Goal: Navigation & Orientation: Find specific page/section

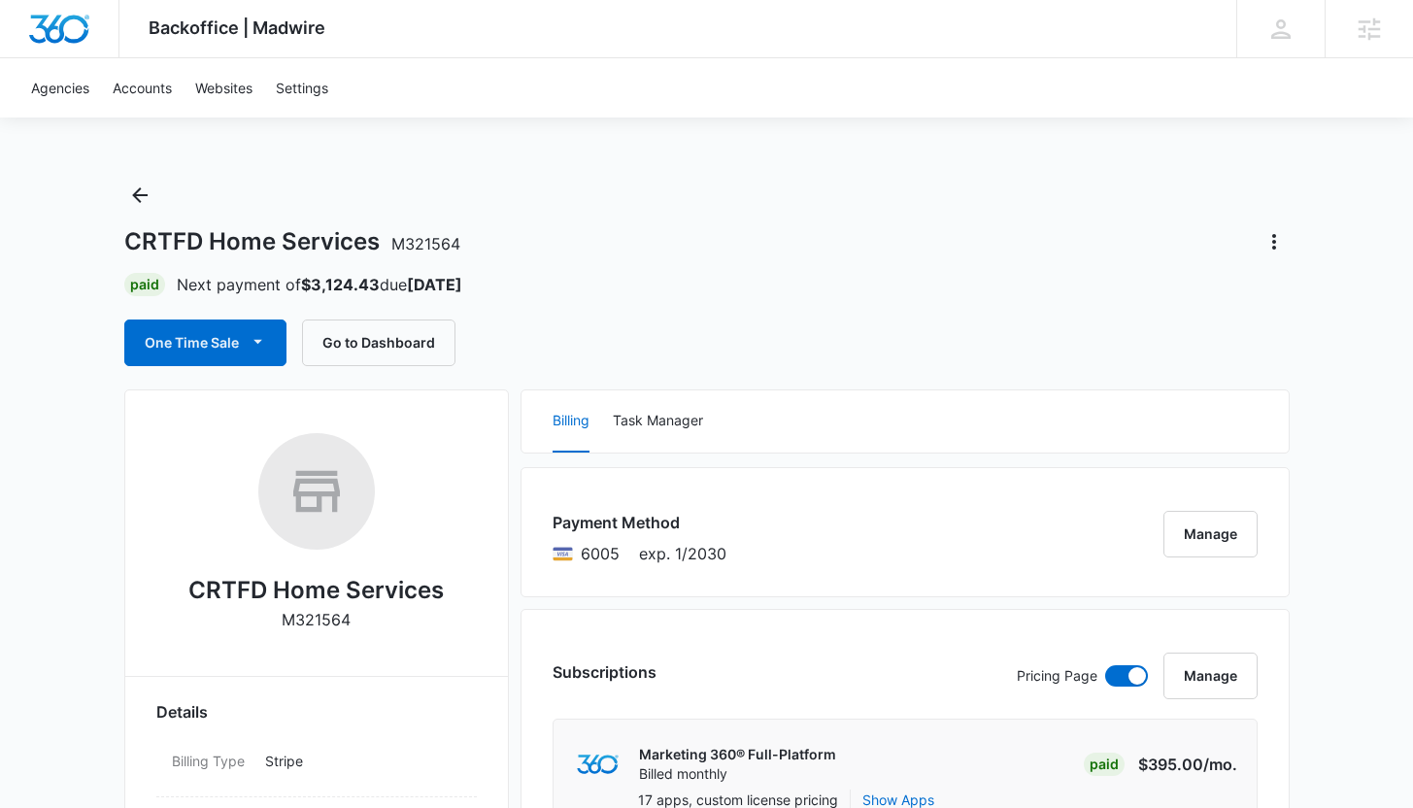
scroll to position [1312, 0]
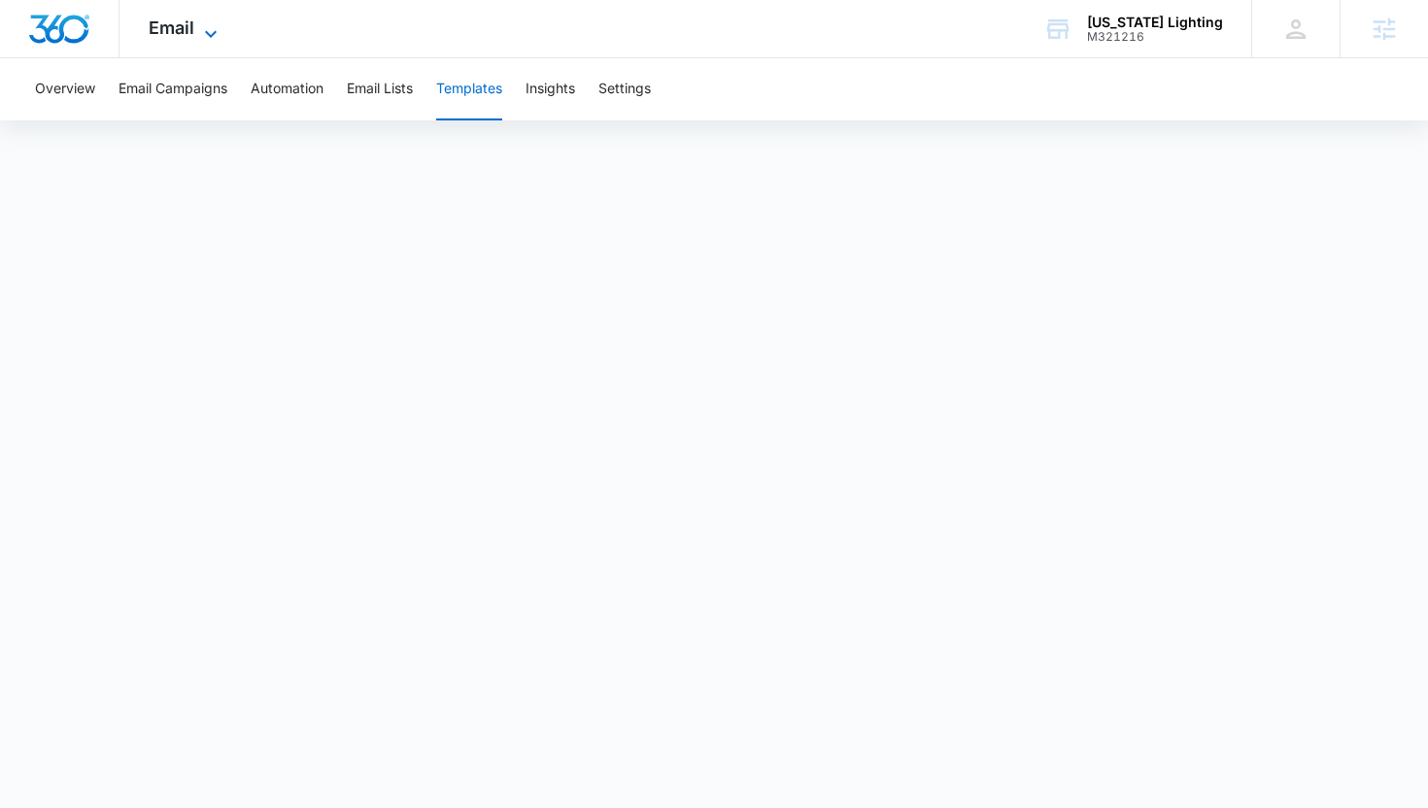
click at [218, 35] on icon at bounding box center [210, 33] width 23 height 23
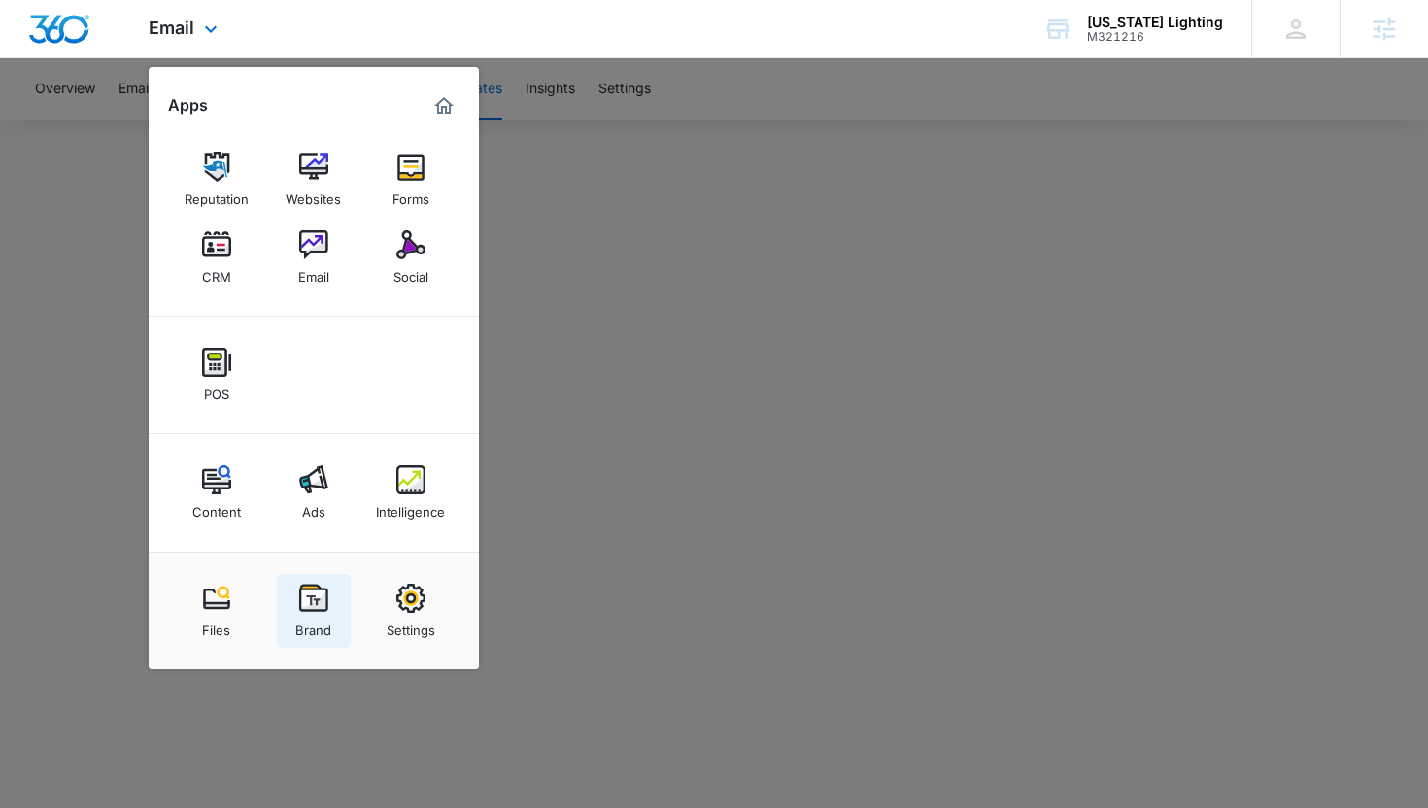
click at [322, 590] on img at bounding box center [313, 598] width 29 height 29
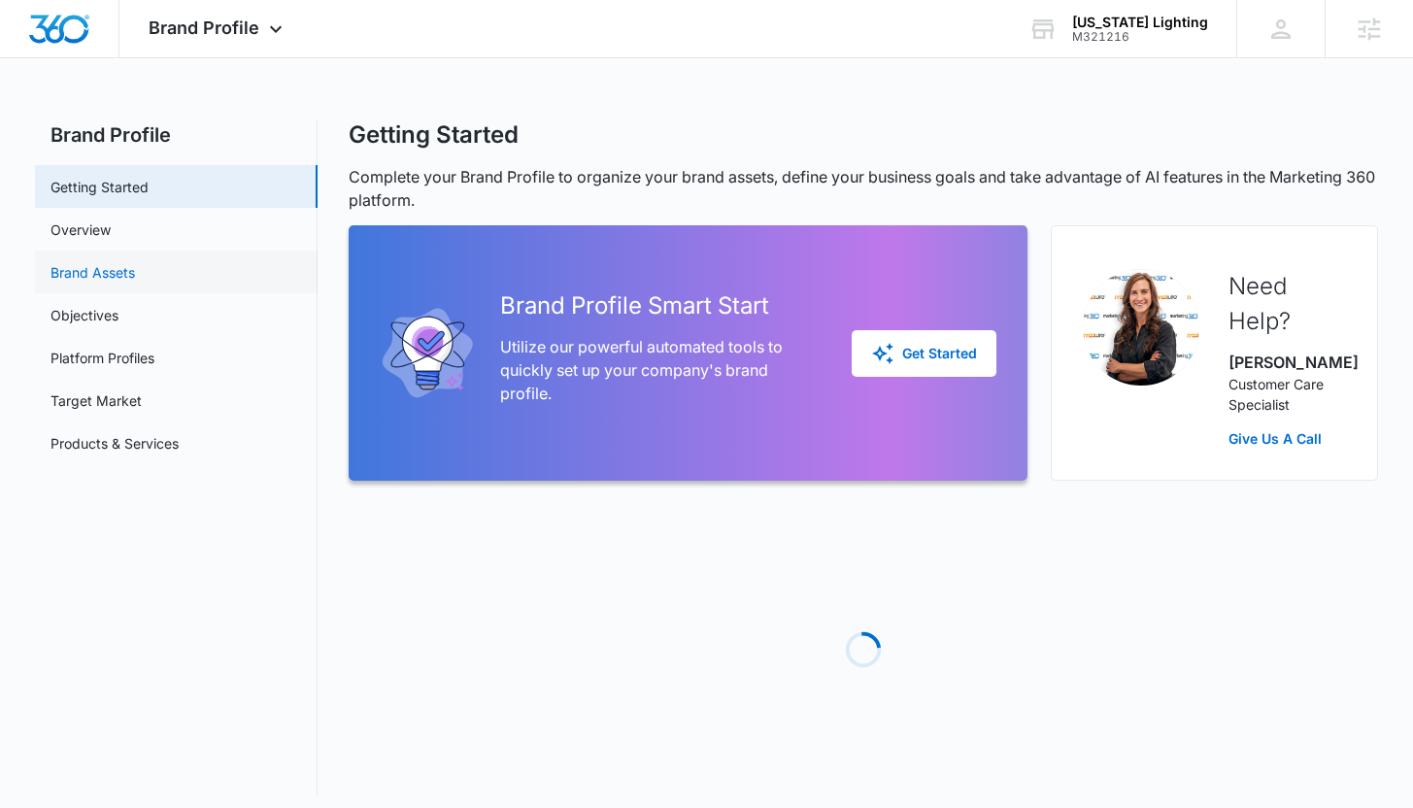
click at [135, 266] on link "Brand Assets" at bounding box center [93, 272] width 84 height 20
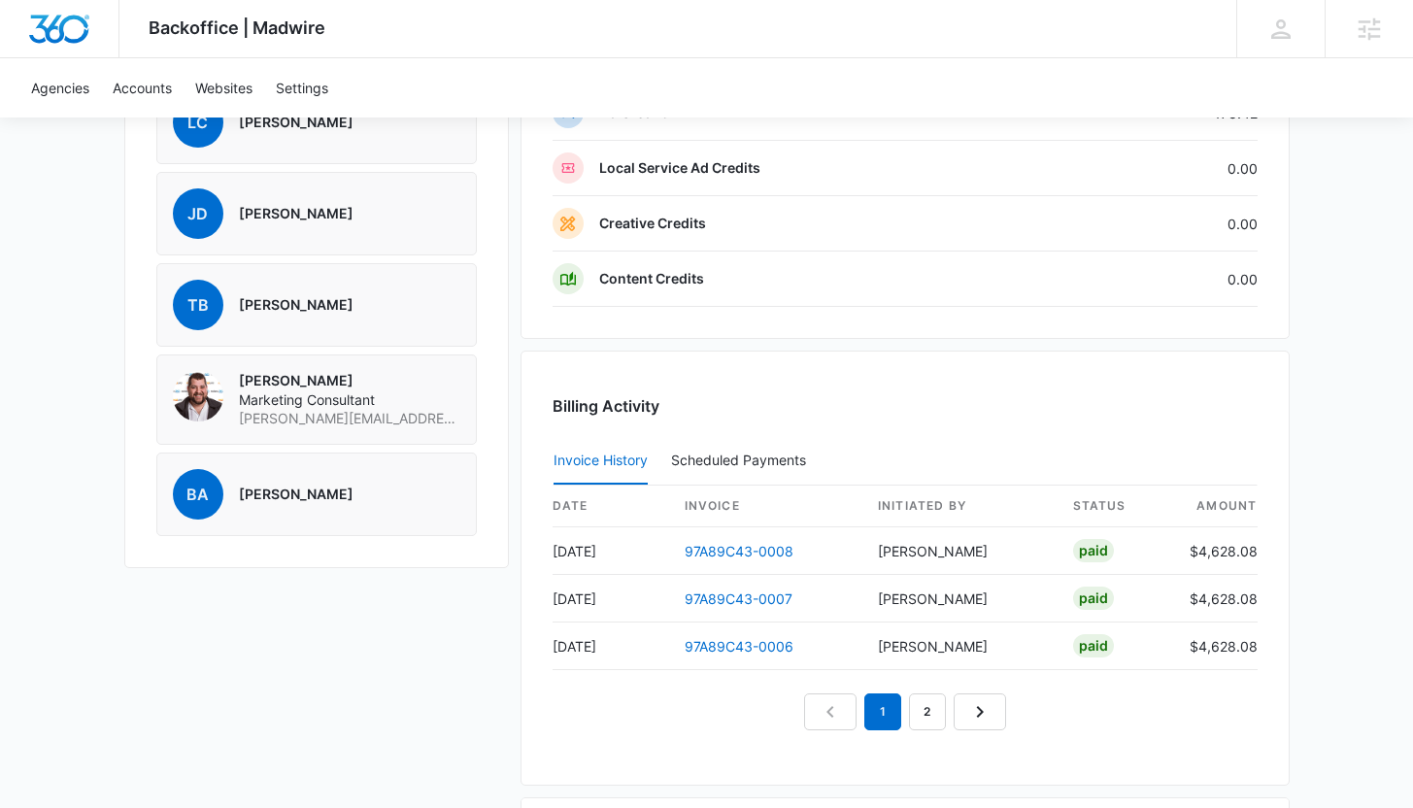
scroll to position [1640, 0]
click at [745, 550] on link "97A89C43-0008" at bounding box center [739, 550] width 109 height 17
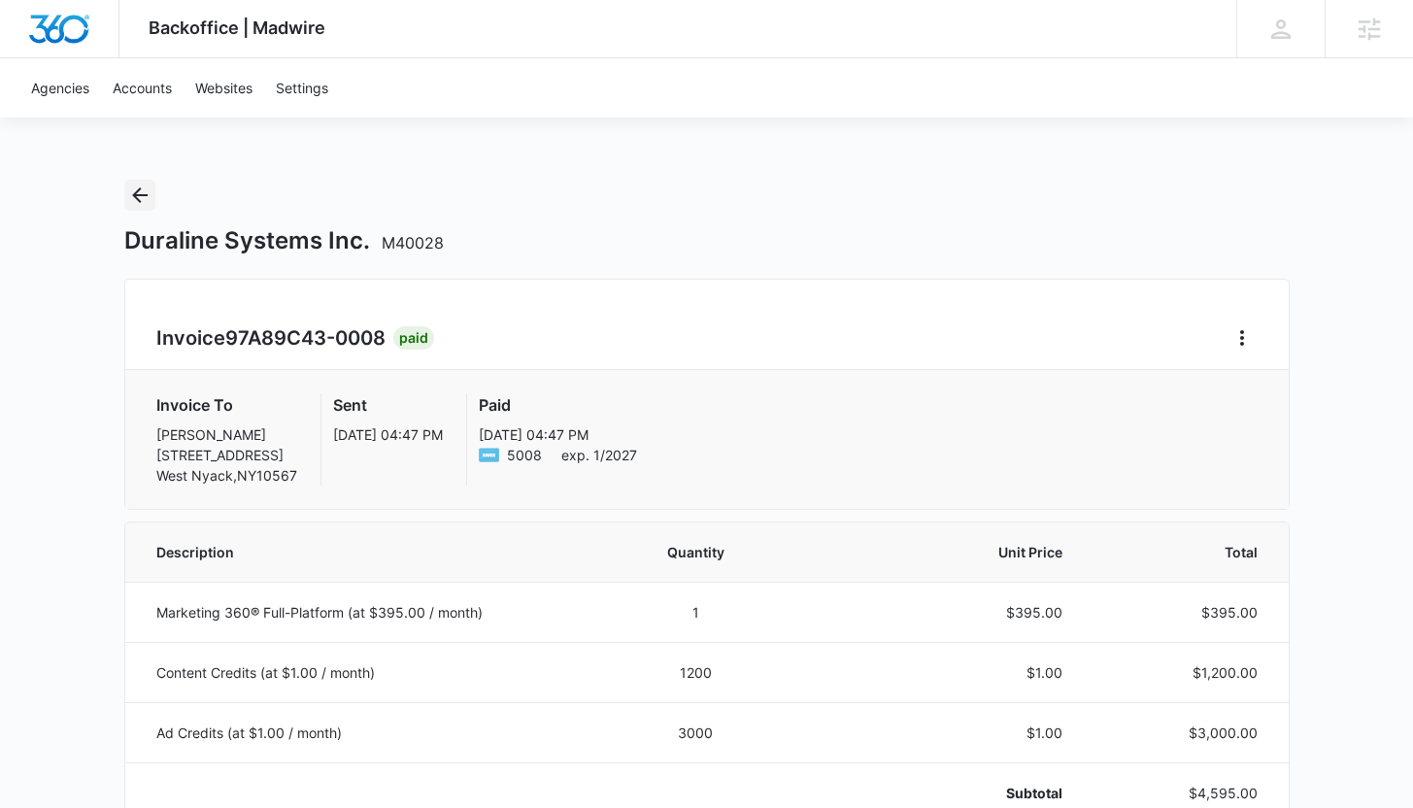
click at [145, 198] on icon "Back" at bounding box center [139, 195] width 23 height 23
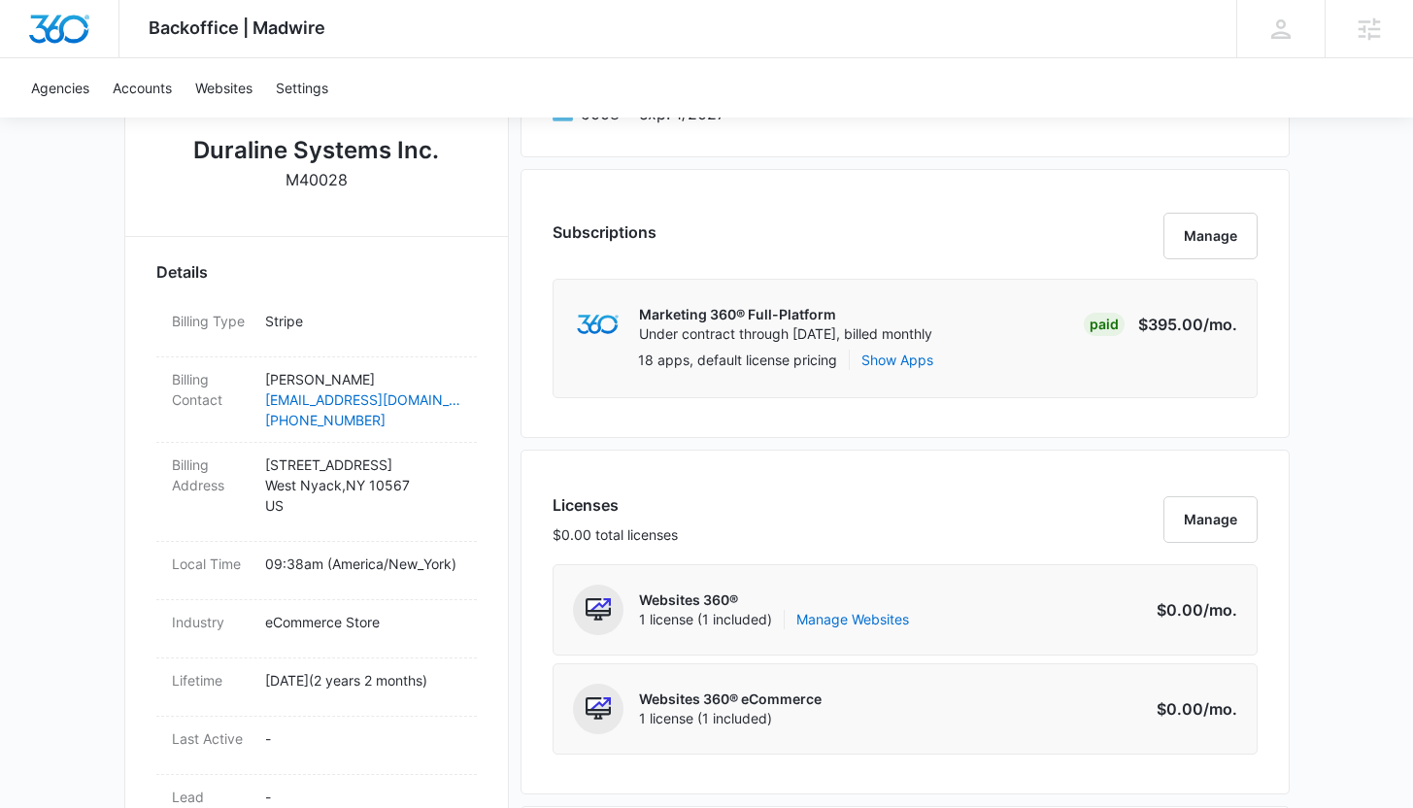
scroll to position [510, 0]
